Goal: Task Accomplishment & Management: Complete application form

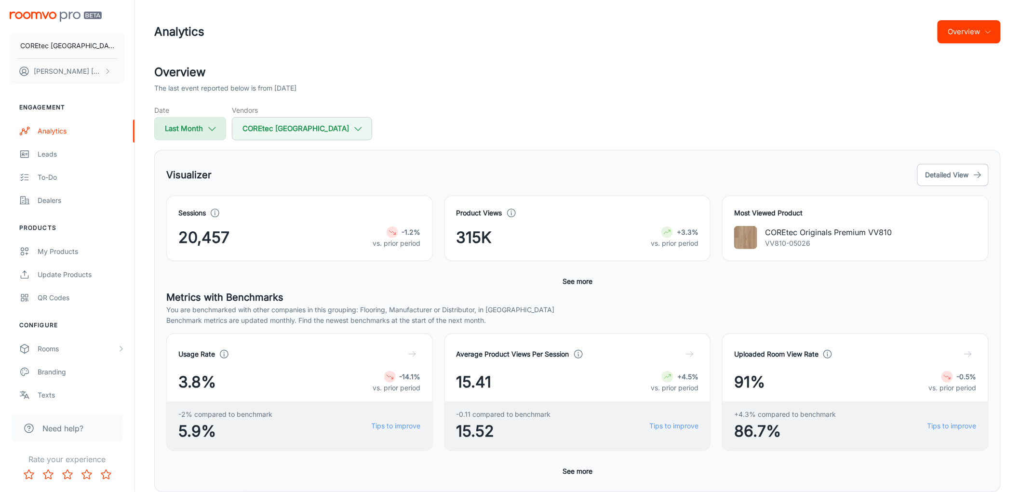
click at [177, 134] on button "Last Month" at bounding box center [190, 128] width 72 height 23
select select "7"
select select "2025"
select select "7"
select select "2025"
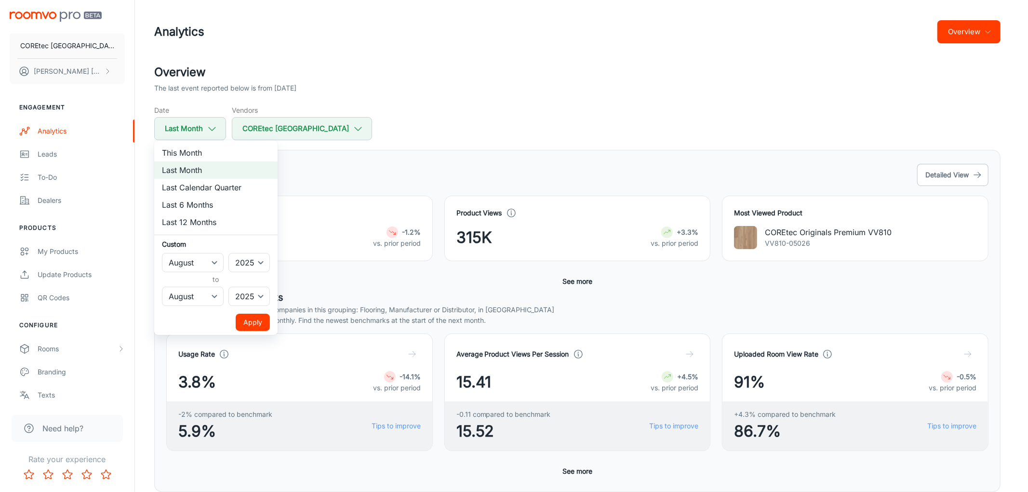
click at [600, 108] on div at bounding box center [514, 246] width 1028 height 492
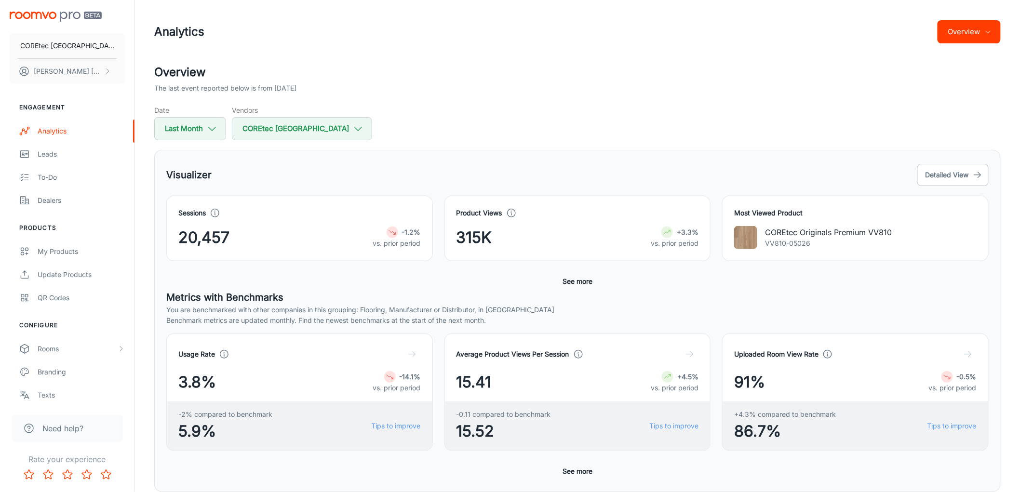
click at [215, 237] on span "20,457" at bounding box center [203, 237] width 51 height 23
copy span "20,457"
click at [282, 186] on div "Sessions 20,457 -1.2% vs. prior period" at bounding box center [294, 222] width 278 height 77
click at [71, 70] on p "[PERSON_NAME] [PERSON_NAME]" at bounding box center [68, 71] width 68 height 11
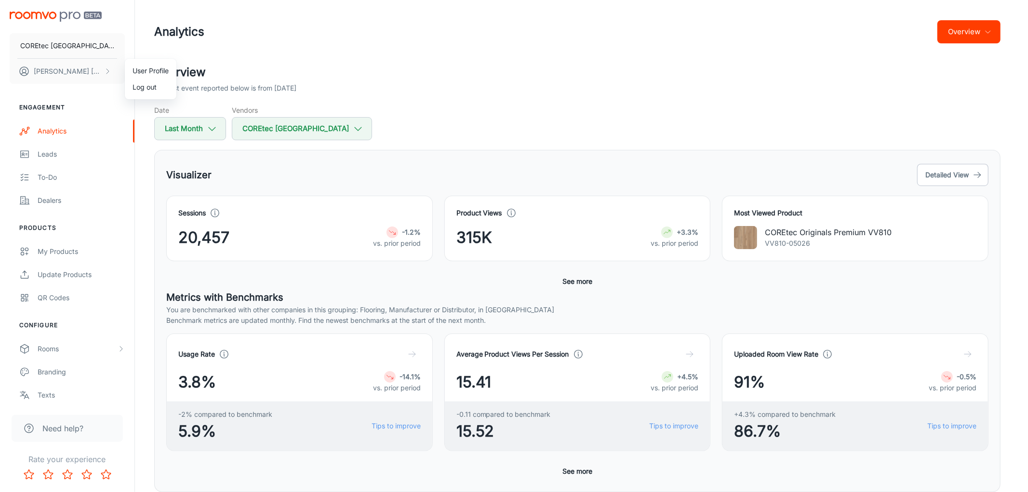
drag, startPoint x: 575, startPoint y: 154, endPoint x: 471, endPoint y: 207, distance: 116.4
click at [574, 154] on div at bounding box center [514, 246] width 1028 height 492
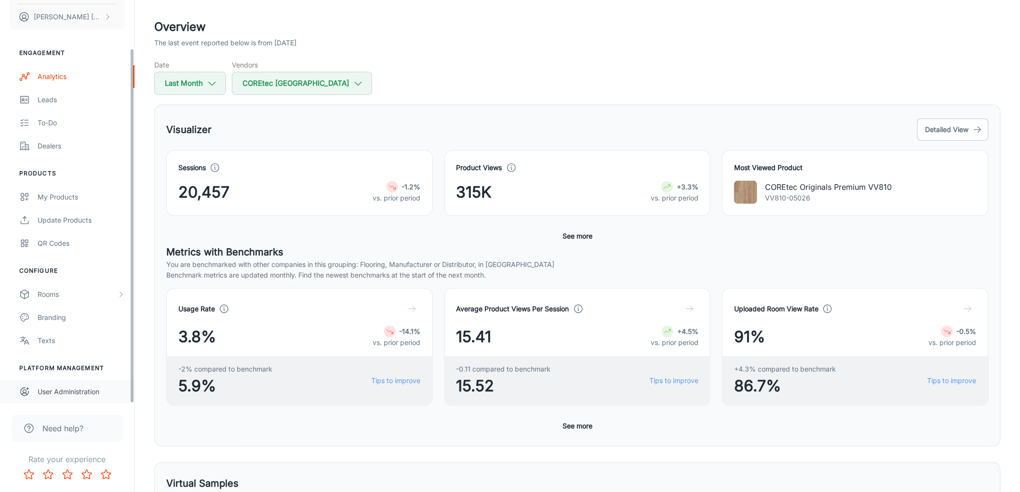
scroll to position [54, 0]
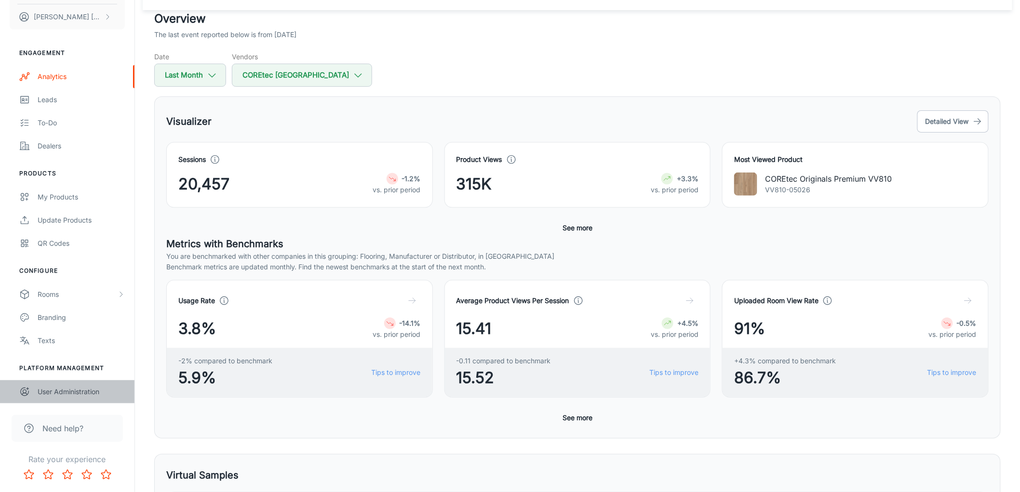
click at [63, 390] on div "User Administration" at bounding box center [81, 392] width 87 height 11
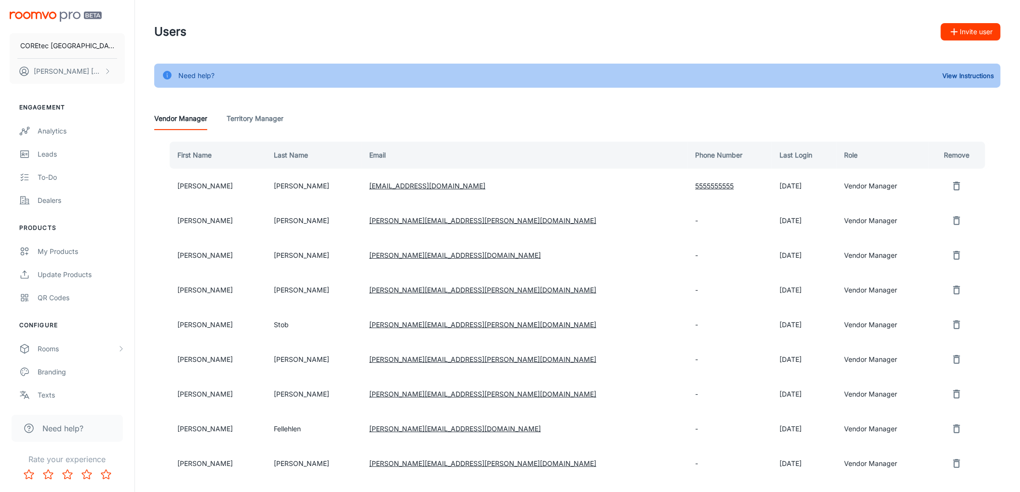
click at [957, 33] on icon "button" at bounding box center [955, 32] width 12 height 12
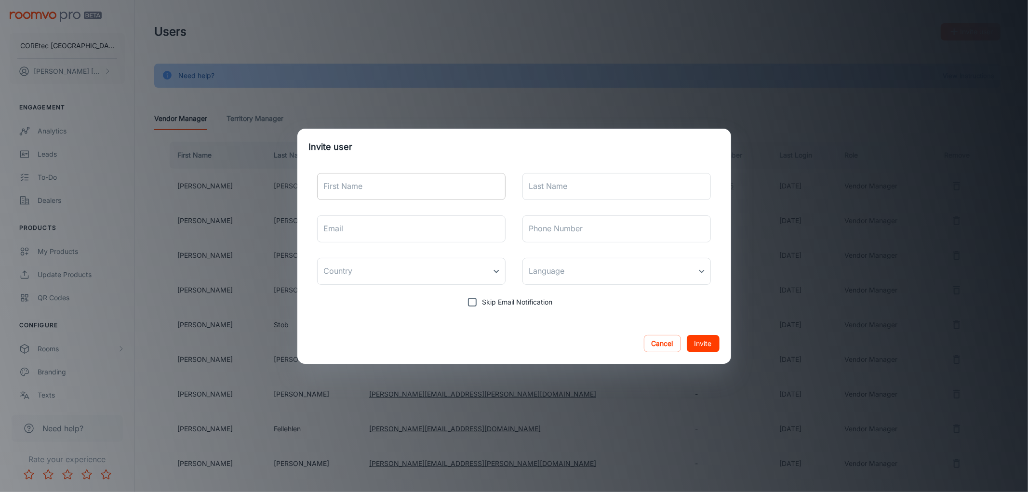
click at [372, 189] on input "First Name" at bounding box center [411, 186] width 189 height 27
type input "[PERSON_NAME]"
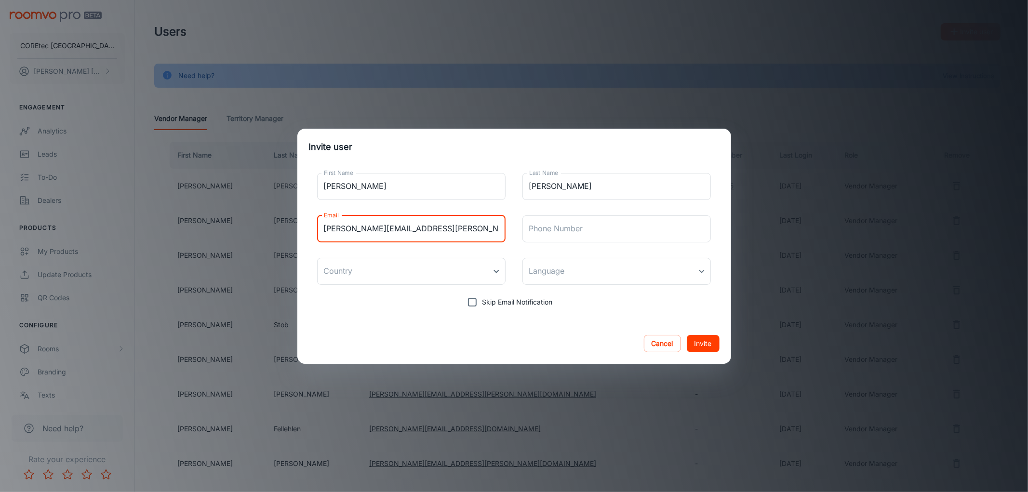
type input "[PERSON_NAME][EMAIL_ADDRESS][PERSON_NAME][DOMAIN_NAME]"
click at [707, 344] on button "Invite" at bounding box center [703, 343] width 33 height 17
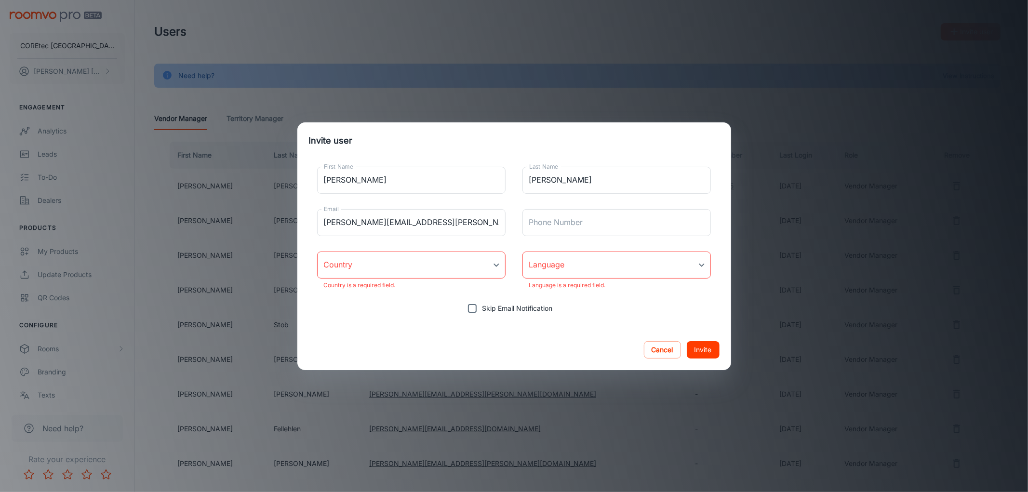
click at [413, 264] on body "COREtec [GEOGRAPHIC_DATA] [PERSON_NAME] [PERSON_NAME] Engagement Analytics Lead…" at bounding box center [514, 246] width 1028 height 492
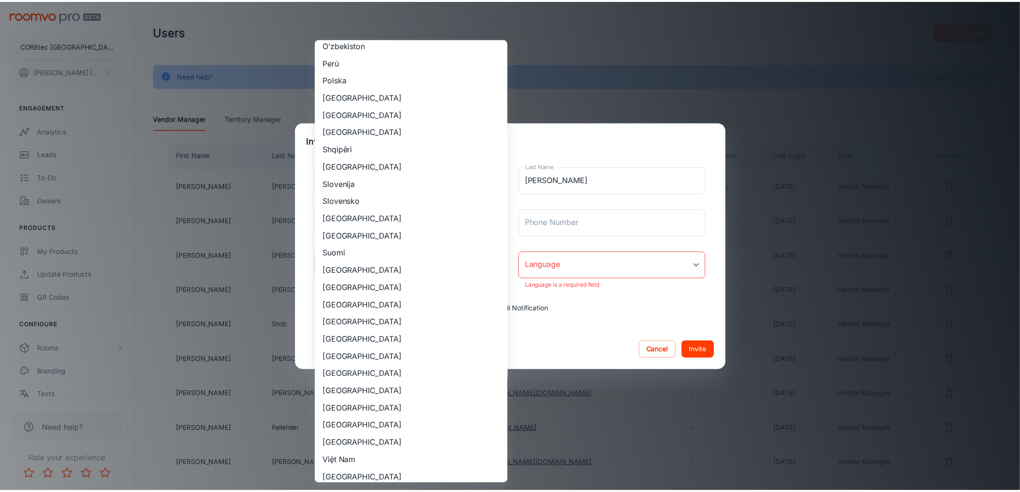
scroll to position [661, 0]
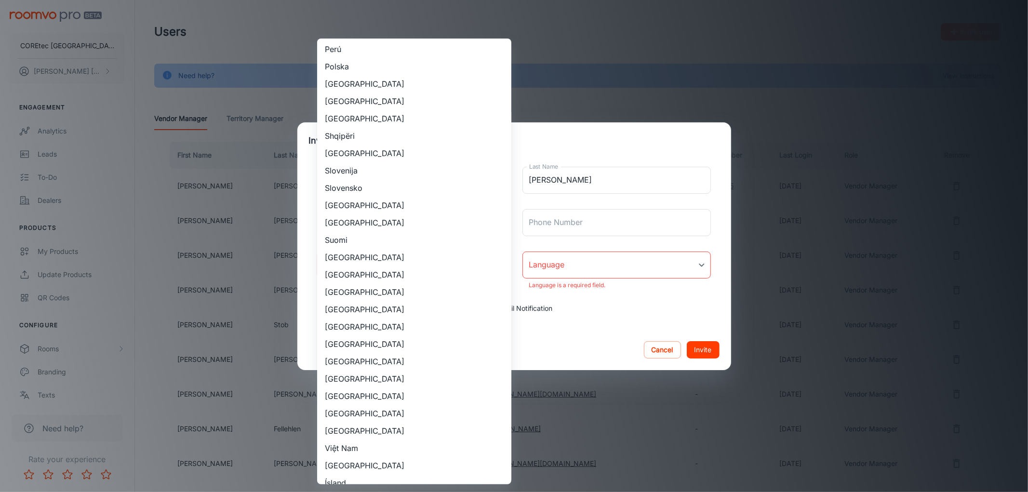
click at [375, 410] on li "[GEOGRAPHIC_DATA]" at bounding box center [414, 413] width 194 height 17
type input "[GEOGRAPHIC_DATA]"
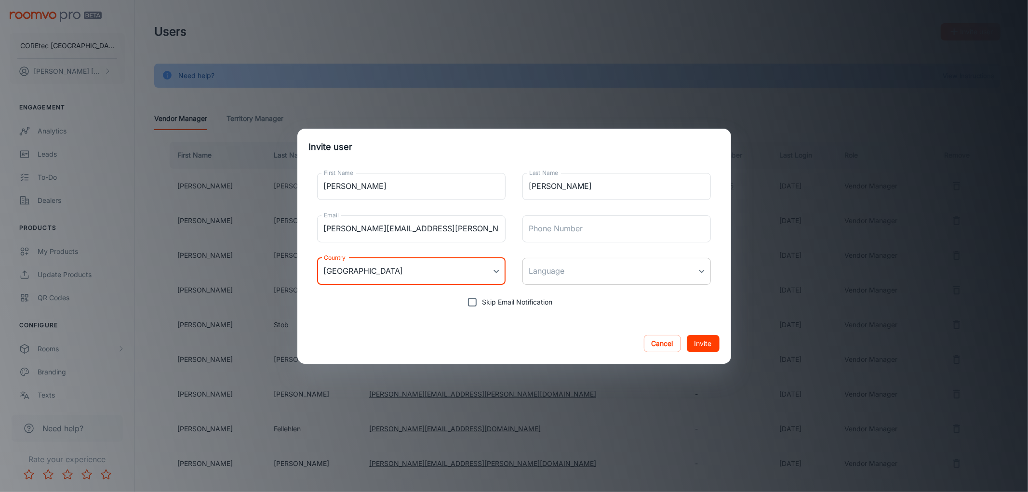
click at [574, 267] on body "COREtec [GEOGRAPHIC_DATA] [PERSON_NAME] [PERSON_NAME] Engagement Analytics Lead…" at bounding box center [514, 246] width 1028 height 492
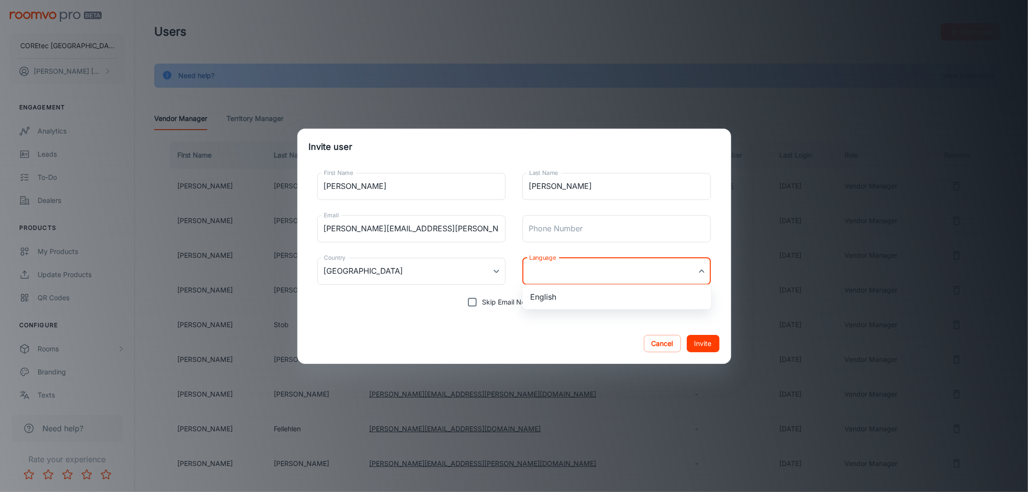
click at [584, 293] on li "English" at bounding box center [617, 296] width 189 height 17
type input "en-us"
click at [702, 343] on button "Invite" at bounding box center [703, 343] width 33 height 17
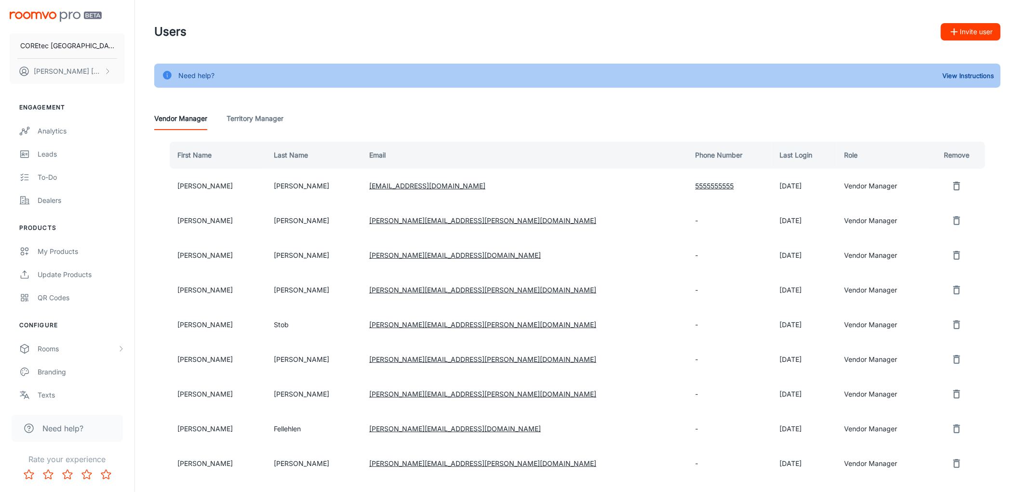
drag, startPoint x: 296, startPoint y: 10, endPoint x: 306, endPoint y: 1, distance: 12.7
click at [296, 10] on header "Users Invite user" at bounding box center [578, 32] width 870 height 64
